Goal: Find specific page/section: Find specific page/section

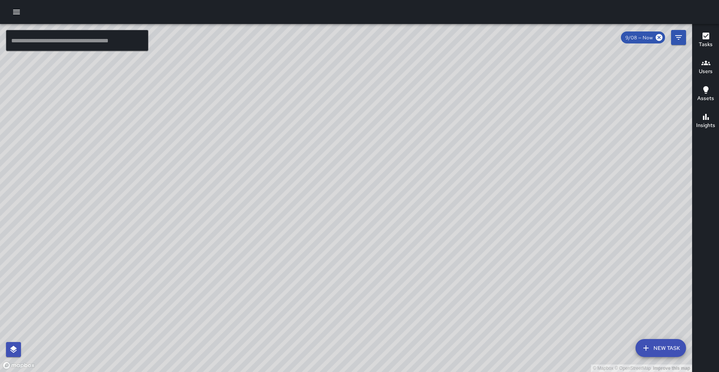
click at [269, 254] on div "© Mapbox © OpenStreetMap Improve this map" at bounding box center [346, 198] width 693 height 348
click at [297, 173] on div "© Mapbox © OpenStreetMap Improve this map" at bounding box center [346, 198] width 693 height 348
click at [313, 137] on div "© Mapbox © OpenStreetMap Improve this map" at bounding box center [346, 198] width 693 height 348
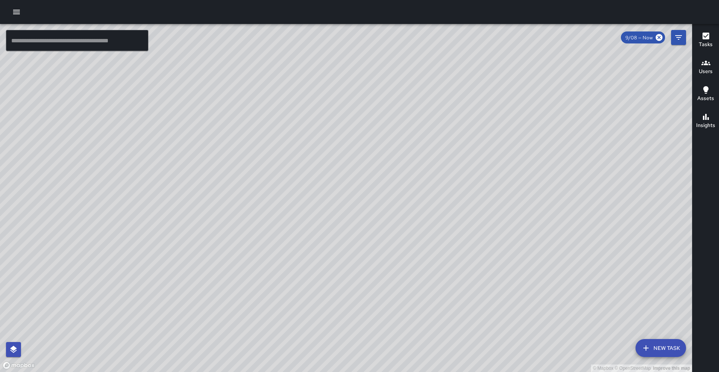
click at [313, 137] on div "© Mapbox © OpenStreetMap Improve this map" at bounding box center [346, 198] width 693 height 348
click at [677, 40] on icon "Filters" at bounding box center [679, 37] width 9 height 9
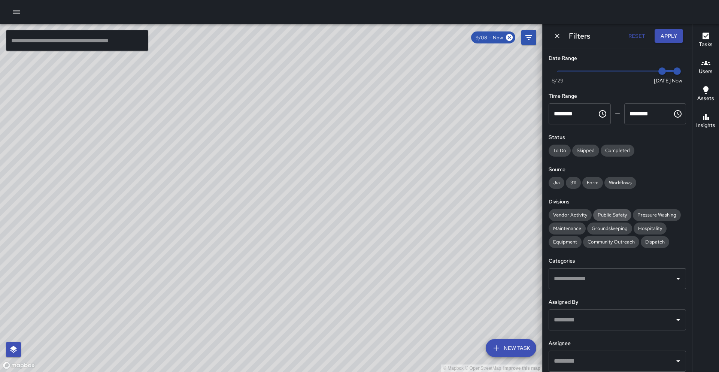
click at [594, 215] on span "Public Safety" at bounding box center [613, 215] width 38 height 6
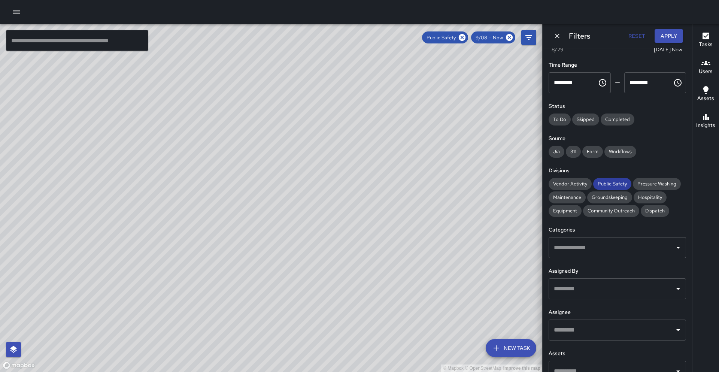
scroll to position [40, 0]
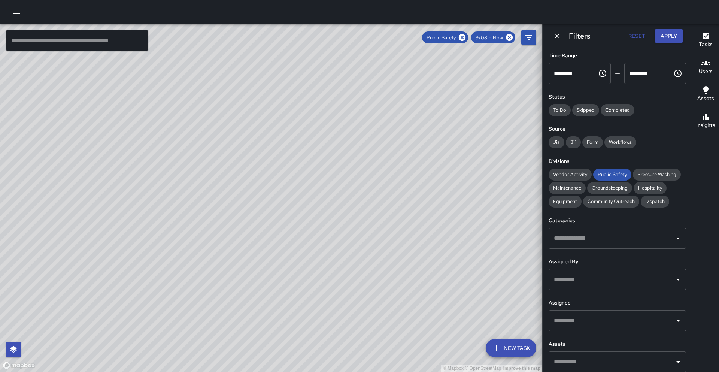
click at [468, 39] on div "Public Safety" at bounding box center [445, 37] width 46 height 12
click at [464, 41] on icon at bounding box center [462, 37] width 8 height 8
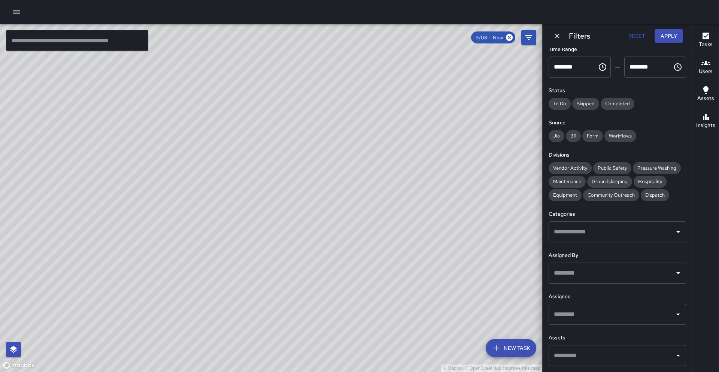
click at [568, 305] on div "​" at bounding box center [618, 314] width 138 height 21
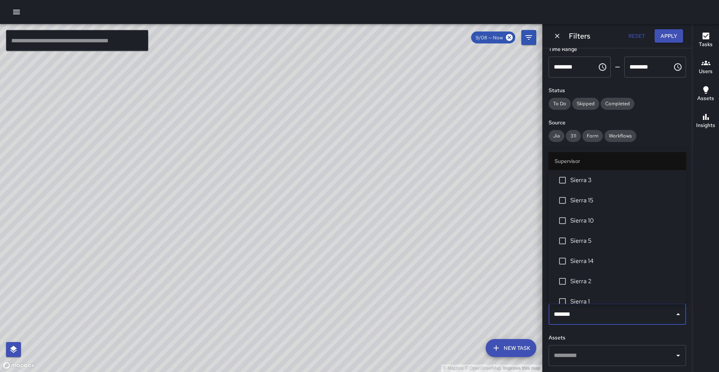
type input "********"
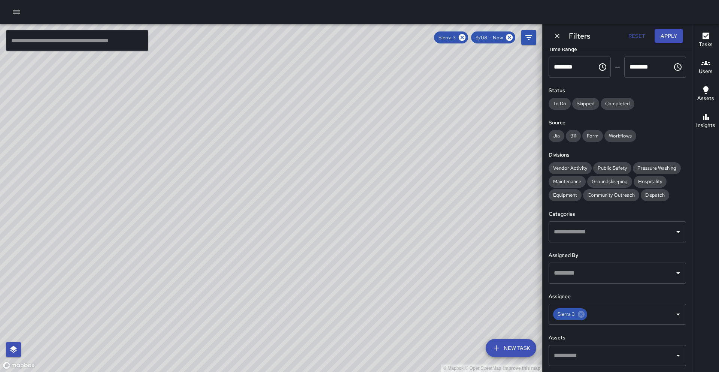
drag, startPoint x: 172, startPoint y: 167, endPoint x: 232, endPoint y: 114, distance: 80.7
click at [232, 114] on div "© Mapbox © OpenStreetMap Improve this map" at bounding box center [271, 198] width 543 height 348
click at [462, 36] on icon at bounding box center [462, 37] width 7 height 7
click at [229, 317] on div "© Mapbox © OpenStreetMap Improve this map" at bounding box center [271, 198] width 543 height 348
click at [223, 322] on div "© Mapbox © OpenStreetMap Improve this map" at bounding box center [271, 198] width 543 height 348
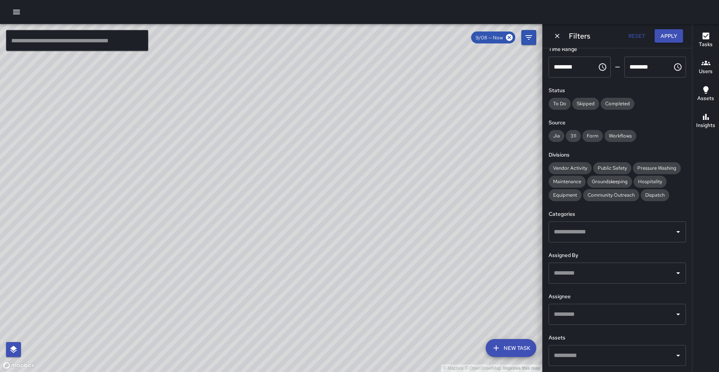
click at [223, 322] on div "© Mapbox © OpenStreetMap Improve this map" at bounding box center [271, 198] width 543 height 348
click at [242, 331] on div "© Mapbox © OpenStreetMap Improve this map" at bounding box center [271, 198] width 543 height 348
click at [252, 326] on div "© Mapbox © OpenStreetMap Improve this map" at bounding box center [271, 198] width 543 height 348
click at [260, 290] on div "© Mapbox © OpenStreetMap Improve this map" at bounding box center [271, 198] width 543 height 348
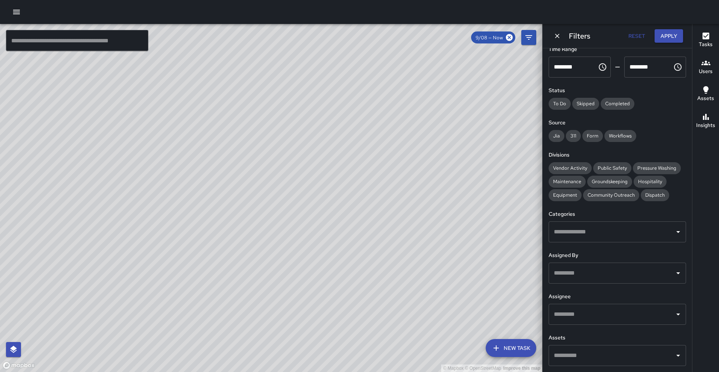
click at [260, 290] on div "© Mapbox © OpenStreetMap Improve this map" at bounding box center [271, 198] width 543 height 348
drag, startPoint x: 197, startPoint y: 177, endPoint x: 166, endPoint y: 177, distance: 31.1
click at [169, 177] on div "© Mapbox © OpenStreetMap Improve this map" at bounding box center [271, 198] width 543 height 348
drag, startPoint x: 160, startPoint y: 180, endPoint x: 213, endPoint y: 89, distance: 105.3
click at [211, 85] on div "© Mapbox © OpenStreetMap Improve this map" at bounding box center [271, 198] width 543 height 348
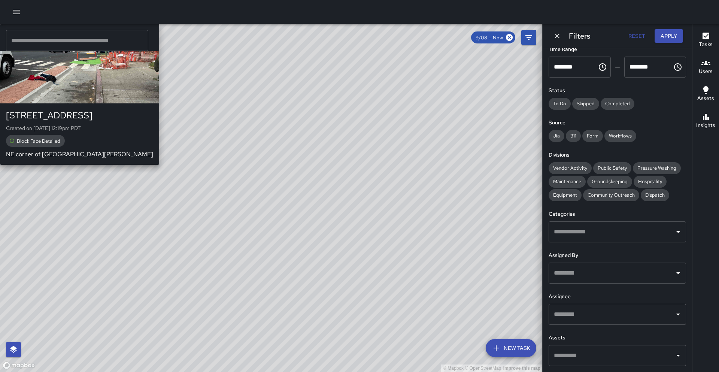
click at [233, 160] on div "© Mapbox © OpenStreetMap Improve this map E2 Echo [GEOGRAPHIC_DATA] Created on …" at bounding box center [271, 198] width 543 height 348
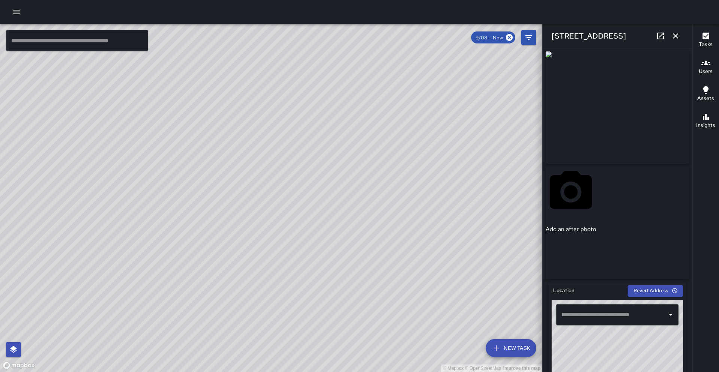
type input "**********"
click at [693, 154] on div "Tasks Users Assets Insights" at bounding box center [706, 198] width 27 height 348
click at [691, 159] on div "**********" at bounding box center [618, 210] width 150 height 324
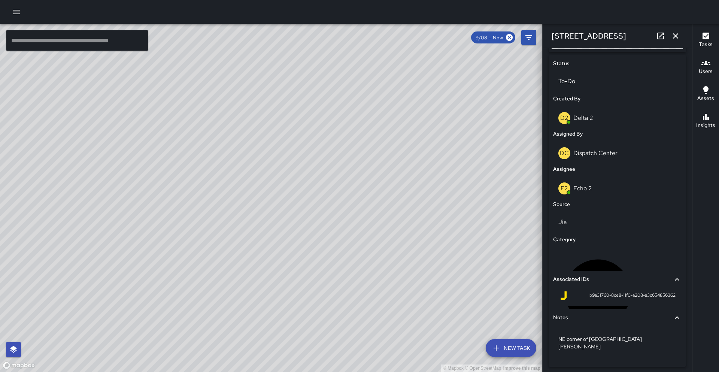
scroll to position [345, 0]
click at [233, 168] on div "© Mapbox © OpenStreetMap Improve this map" at bounding box center [271, 198] width 543 height 348
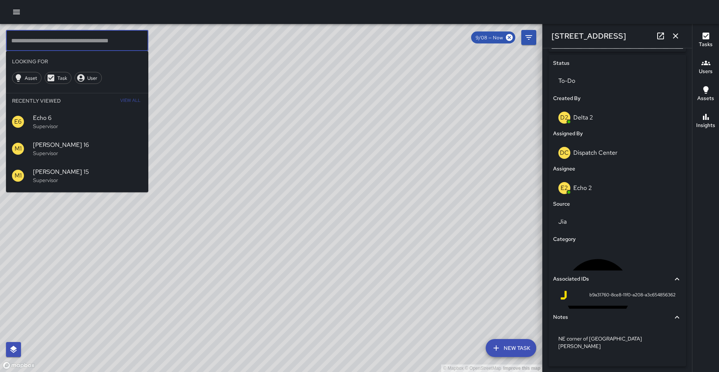
click at [73, 44] on input "text" at bounding box center [77, 40] width 142 height 21
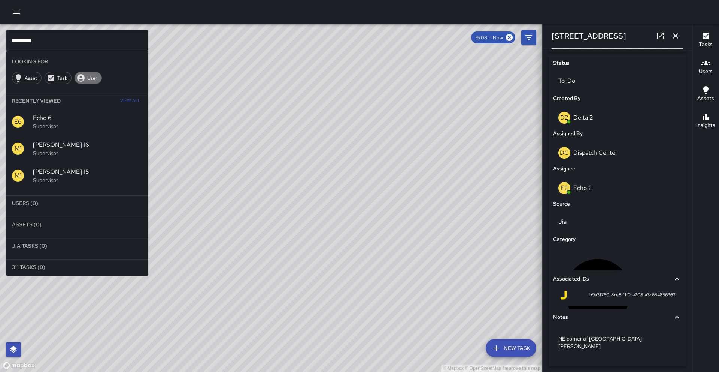
click at [82, 76] on icon at bounding box center [80, 77] width 7 height 7
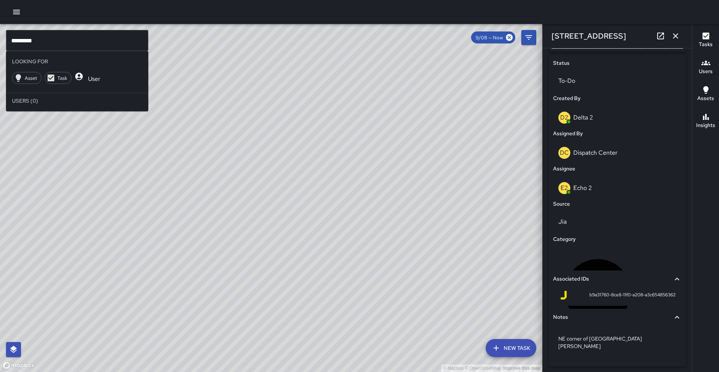
click at [82, 76] on icon at bounding box center [78, 76] width 7 height 7
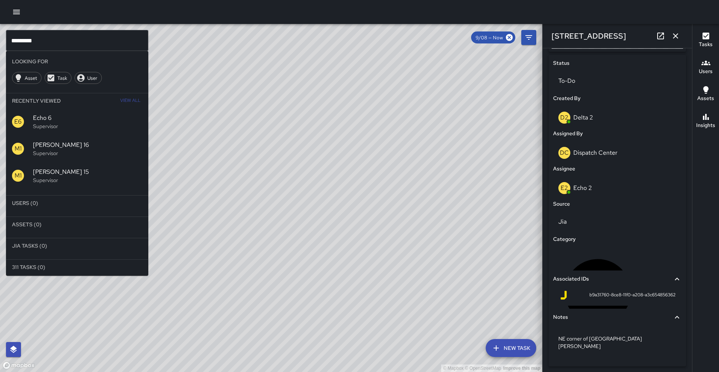
click at [677, 38] on icon "button" at bounding box center [676, 35] width 9 height 9
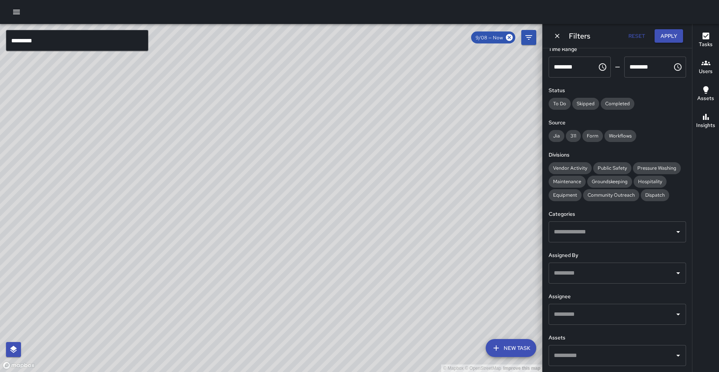
click at [557, 37] on icon "Dismiss" at bounding box center [557, 35] width 7 height 7
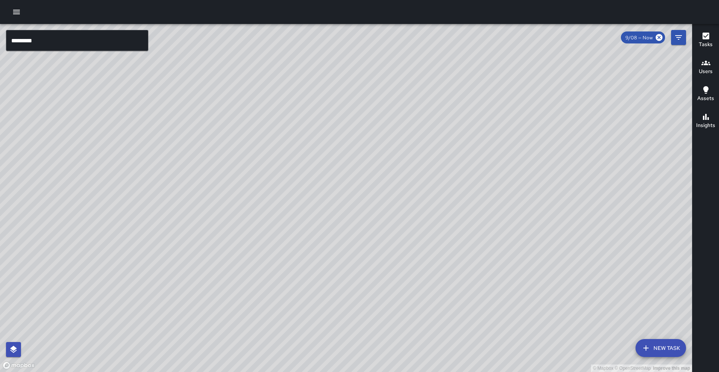
click at [49, 43] on input "********" at bounding box center [77, 40] width 142 height 21
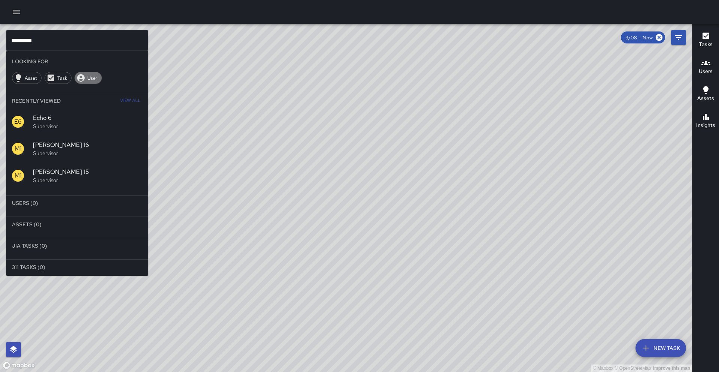
click at [90, 78] on span "User" at bounding box center [92, 78] width 18 height 6
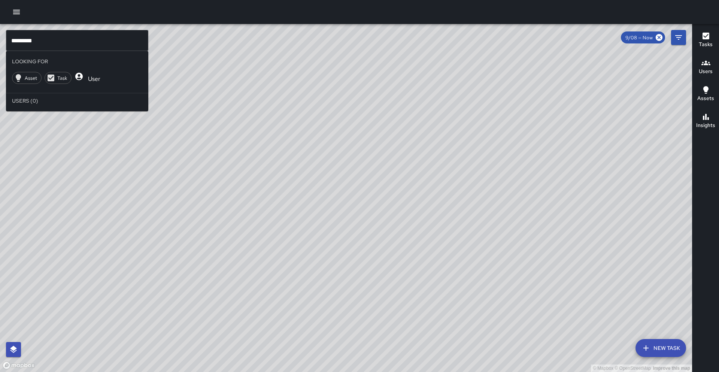
click at [87, 78] on span "User" at bounding box center [94, 79] width 21 height 8
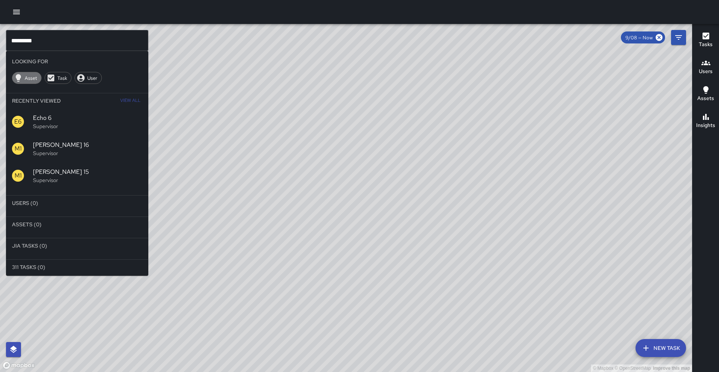
click at [32, 80] on span "Asset" at bounding box center [31, 78] width 21 height 6
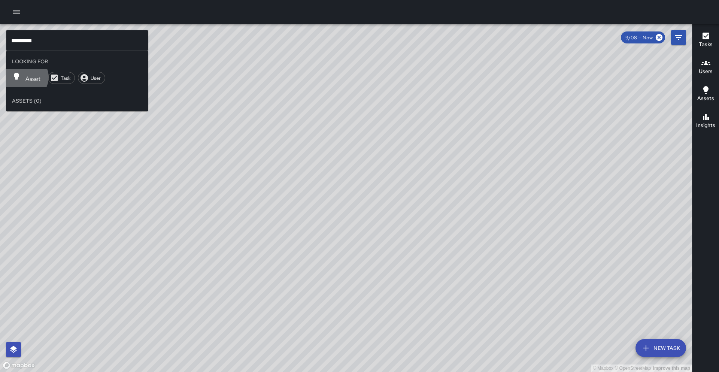
click at [32, 80] on span "Asset" at bounding box center [33, 79] width 24 height 8
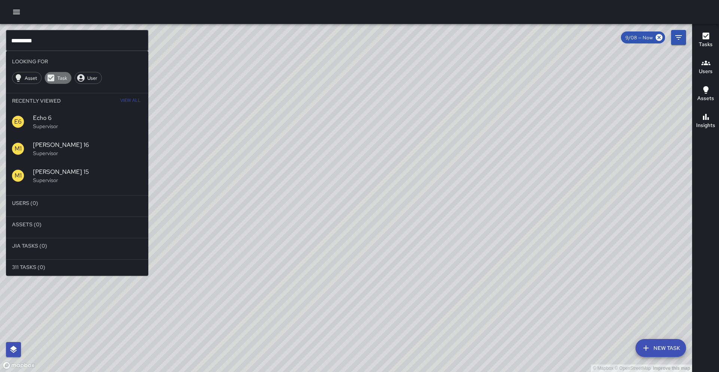
click at [68, 79] on span "Task" at bounding box center [62, 78] width 18 height 6
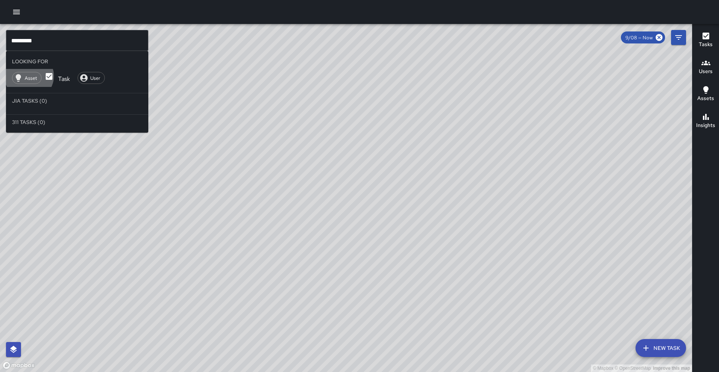
click at [68, 79] on span "Task" at bounding box center [64, 79] width 21 height 8
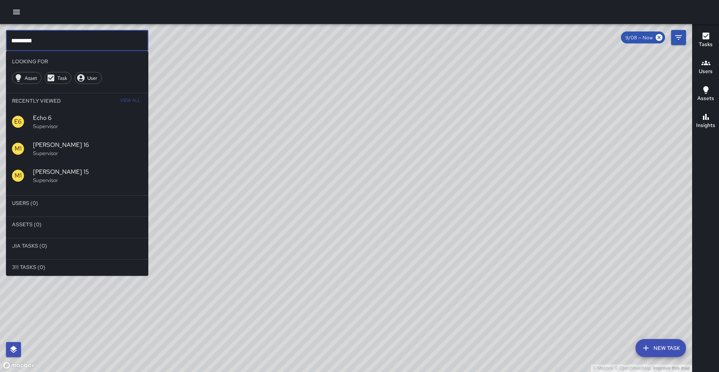
click at [29, 42] on input "********" at bounding box center [77, 40] width 142 height 21
drag, startPoint x: 45, startPoint y: 41, endPoint x: 0, endPoint y: 46, distance: 44.9
click at [0, 46] on div "© Mapbox © OpenStreetMap Improve this map ******** ​ Looking For Asset Task Use…" at bounding box center [346, 198] width 693 height 348
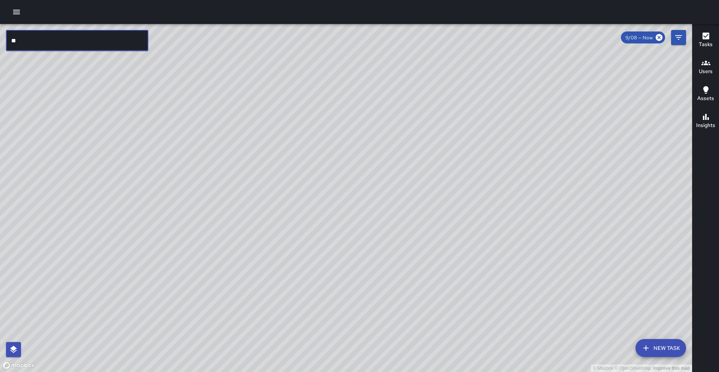
type input "*"
type input "********"
click at [679, 37] on icon "Filters" at bounding box center [679, 37] width 7 height 4
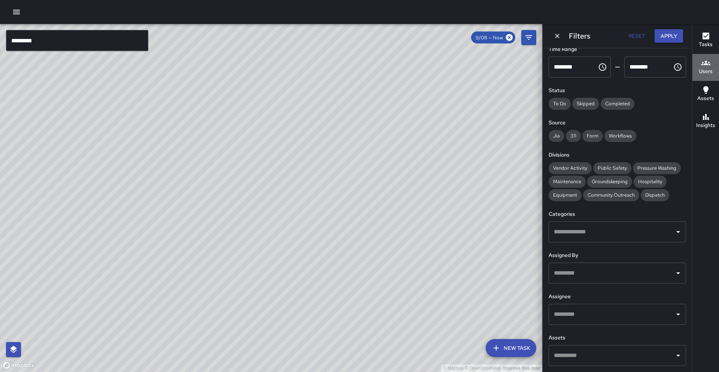
click at [709, 64] on icon "button" at bounding box center [706, 63] width 9 height 4
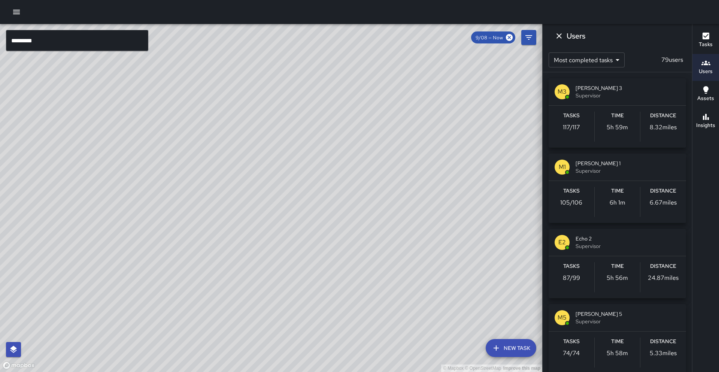
click at [711, 39] on div "Tasks" at bounding box center [706, 39] width 14 height 17
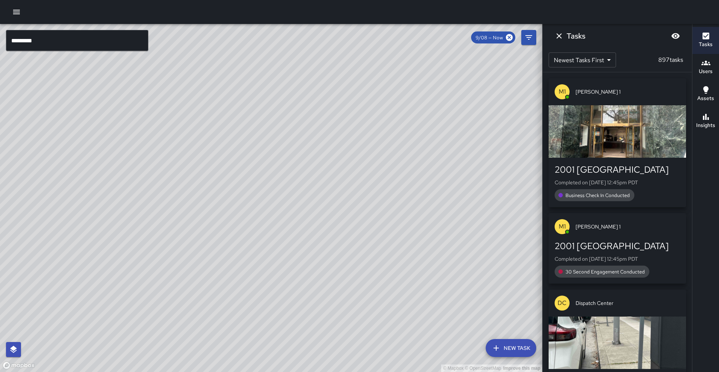
click at [491, 38] on span "9/08 — Now" at bounding box center [489, 37] width 36 height 6
click at [510, 37] on icon at bounding box center [510, 37] width 8 height 8
click at [512, 38] on icon at bounding box center [509, 37] width 7 height 7
click at [529, 38] on icon "Filters" at bounding box center [529, 37] width 9 height 9
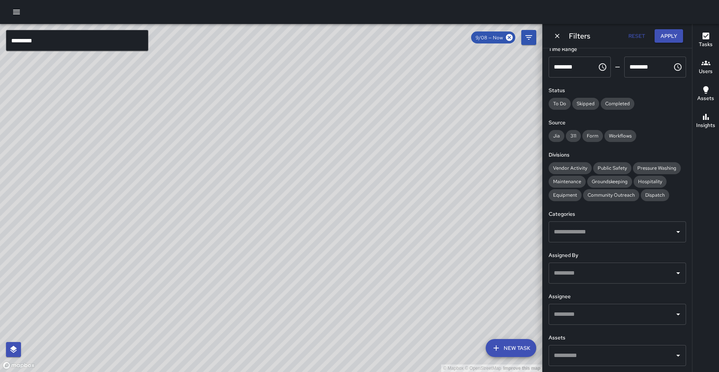
click at [39, 36] on input "********" at bounding box center [77, 40] width 142 height 21
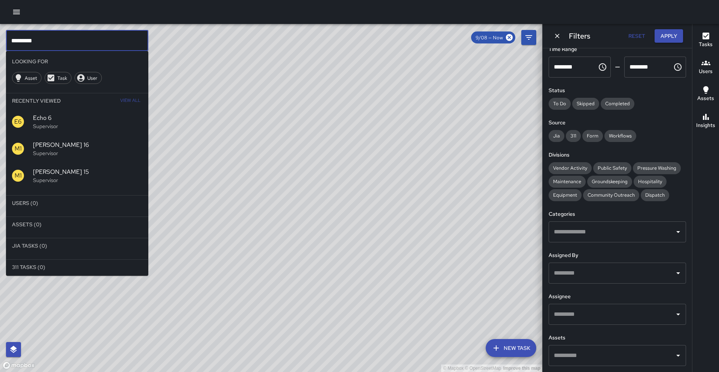
click at [632, 272] on input "text" at bounding box center [612, 273] width 120 height 14
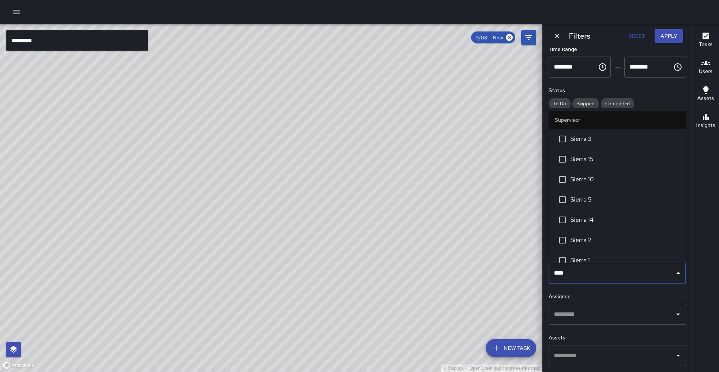
type input "*****"
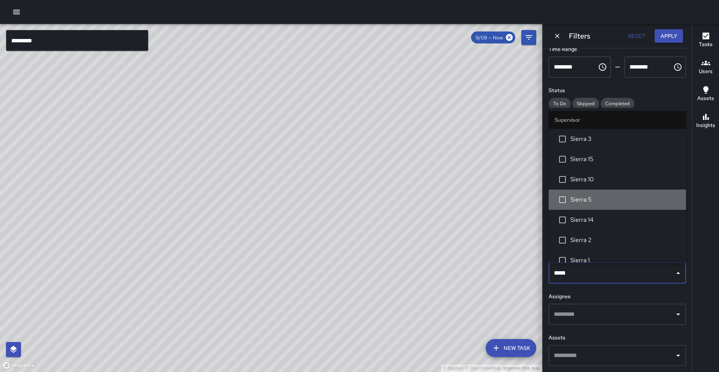
click at [583, 199] on span "Sierra 5" at bounding box center [626, 199] width 110 height 9
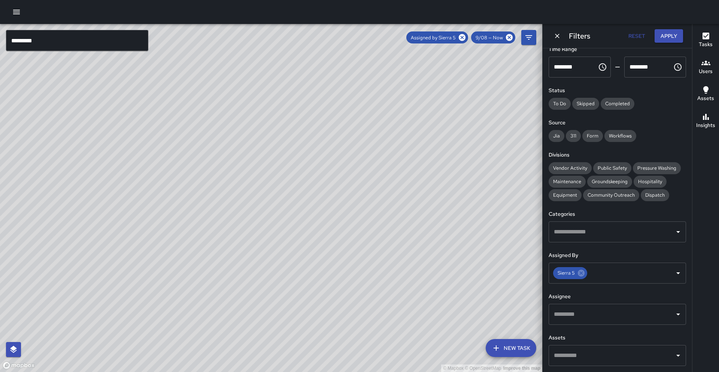
drag, startPoint x: 169, startPoint y: 272, endPoint x: 271, endPoint y: 177, distance: 140.0
click at [271, 177] on div "© Mapbox © OpenStreetMap Improve this map" at bounding box center [271, 198] width 543 height 348
drag, startPoint x: 200, startPoint y: 247, endPoint x: 194, endPoint y: 248, distance: 6.8
click at [194, 248] on div "© Mapbox © OpenStreetMap Improve this map" at bounding box center [271, 198] width 543 height 348
click at [583, 272] on icon at bounding box center [581, 273] width 7 height 7
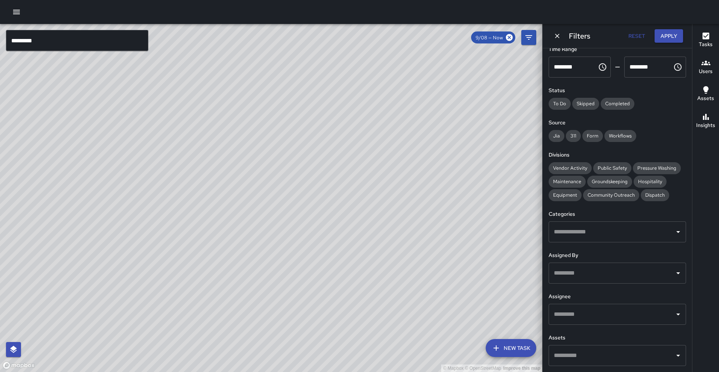
scroll to position [0, 0]
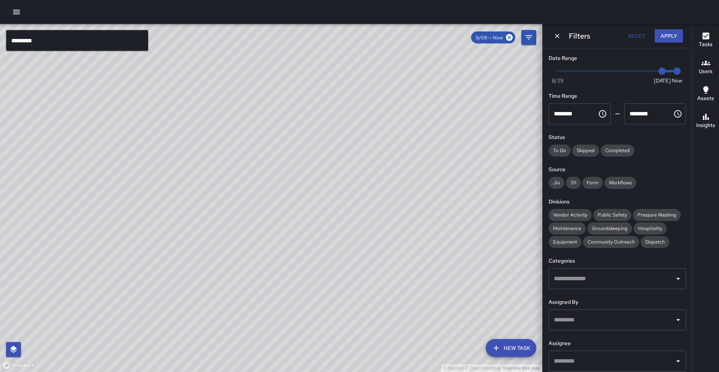
click at [639, 35] on button "Reset" at bounding box center [637, 36] width 24 height 14
click at [41, 46] on input "********" at bounding box center [77, 40] width 142 height 21
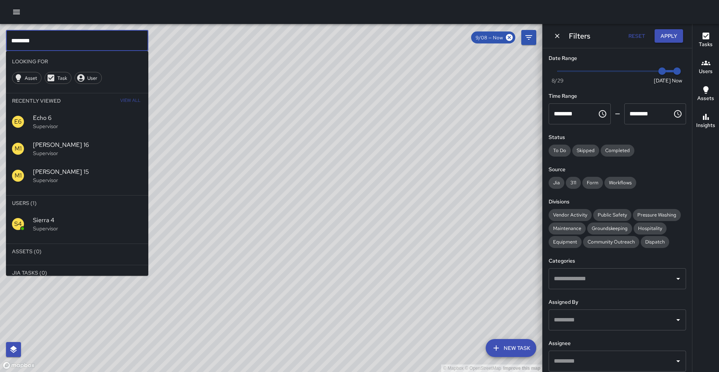
click at [32, 228] on div "S4" at bounding box center [22, 224] width 21 height 12
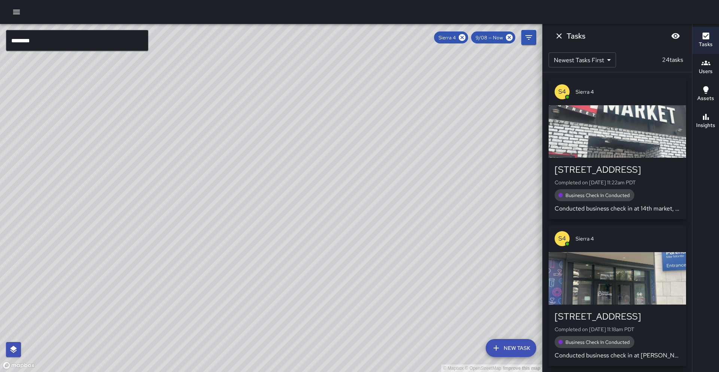
drag, startPoint x: 193, startPoint y: 319, endPoint x: 173, endPoint y: 200, distance: 120.1
click at [205, 250] on div "© Mapbox © OpenStreetMap Improve this map" at bounding box center [271, 198] width 543 height 348
click at [51, 39] on input "********" at bounding box center [77, 40] width 142 height 21
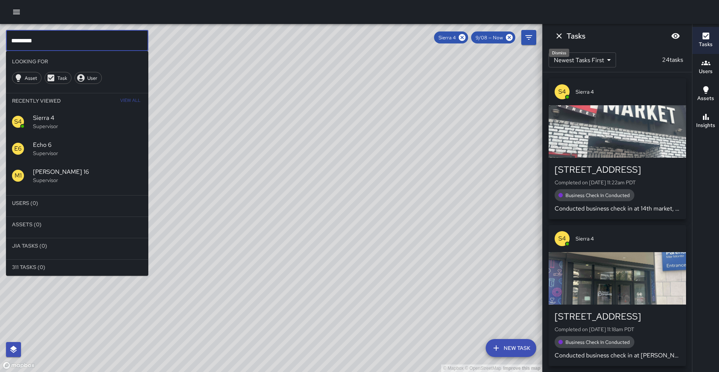
click at [564, 35] on icon "Dismiss" at bounding box center [559, 35] width 9 height 9
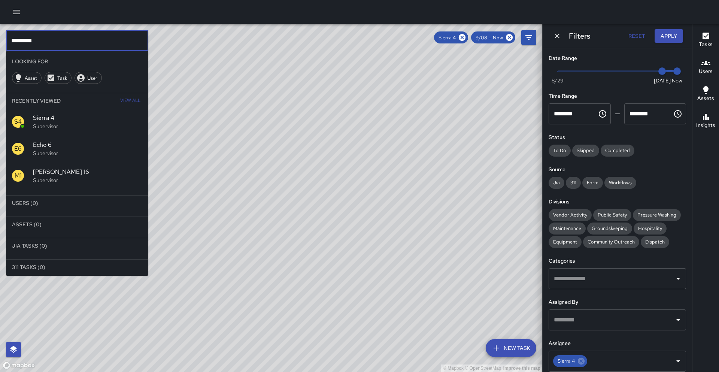
click at [91, 46] on input "********" at bounding box center [77, 40] width 142 height 21
type input "*"
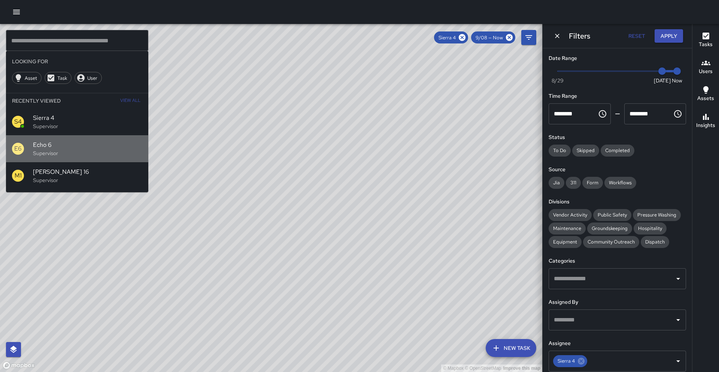
click at [46, 151] on p "Supervisor" at bounding box center [87, 153] width 109 height 7
